Goal: Information Seeking & Learning: Check status

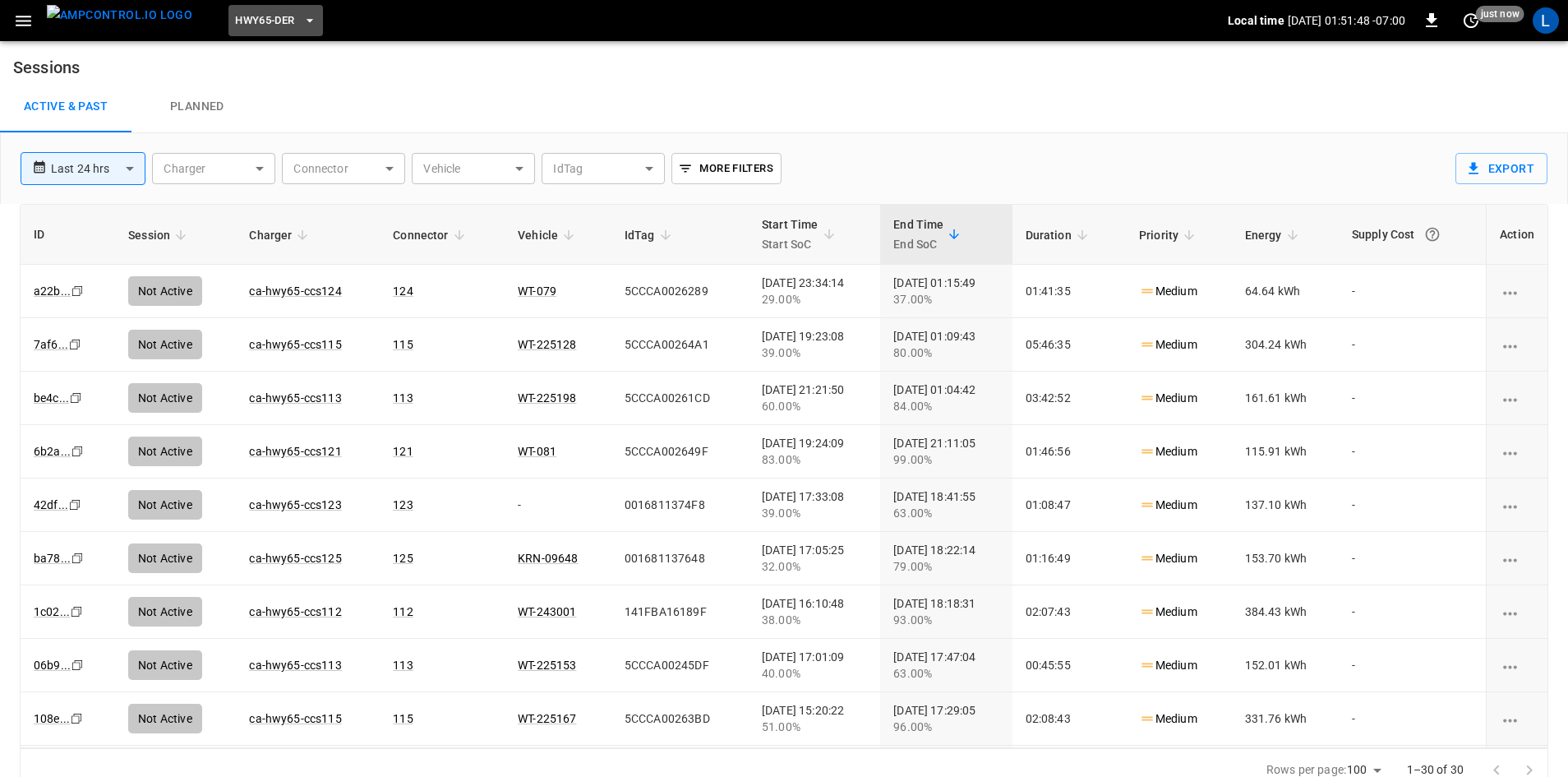
click at [267, 18] on button "HWY65-DER" at bounding box center [275, 21] width 94 height 32
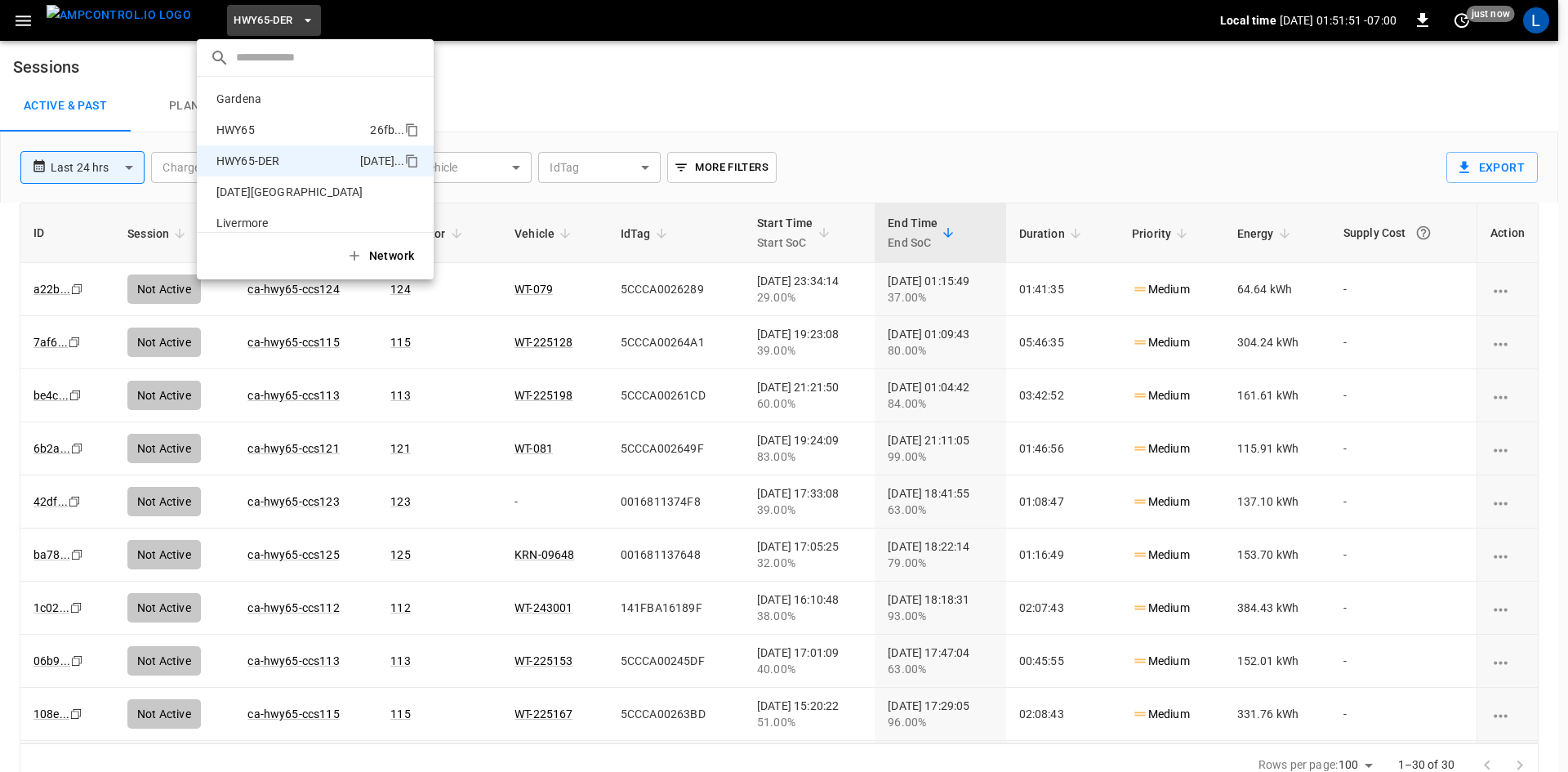
click at [301, 119] on li "HWY65 26fb ..." at bounding box center [315, 130] width 237 height 31
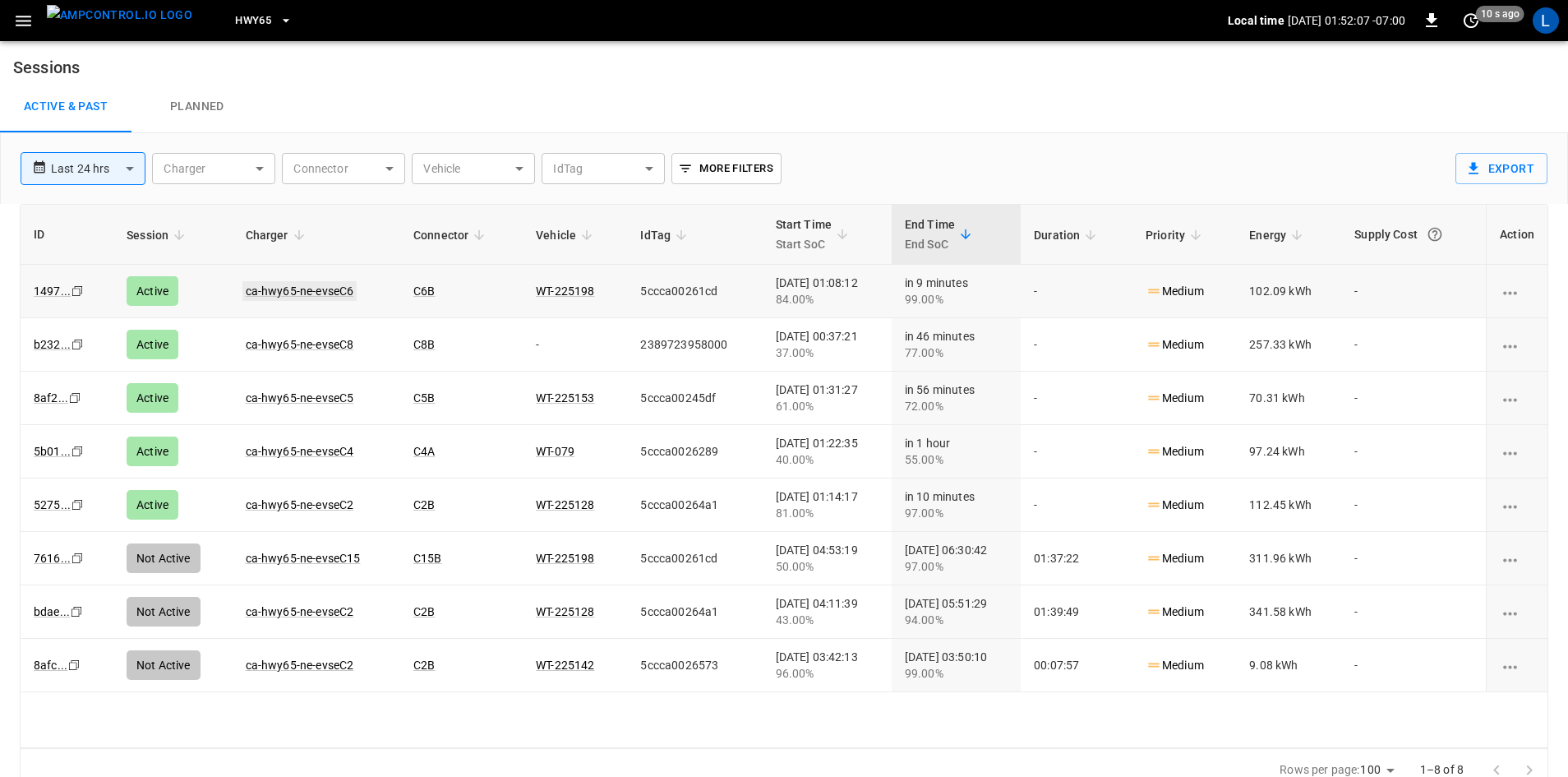
click at [327, 288] on link "ca-hwy65-ne-evseC6" at bounding box center [300, 291] width 115 height 20
click at [337, 503] on link "ca-hwy65-ne-evseC2" at bounding box center [300, 505] width 115 height 20
click at [298, 395] on link "ca-hwy65-ne-evseC5" at bounding box center [300, 398] width 115 height 20
click at [310, 346] on link "ca-hwy65-ne-evseC8" at bounding box center [300, 345] width 115 height 20
